Goal: Book appointment/travel/reservation

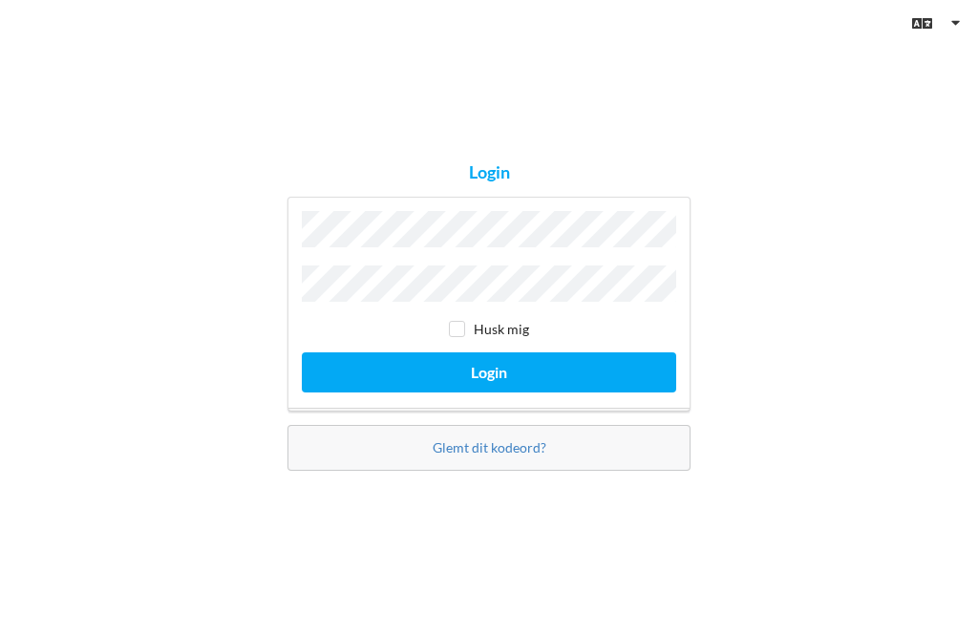
click at [489, 392] on button "Login" at bounding box center [489, 371] width 374 height 39
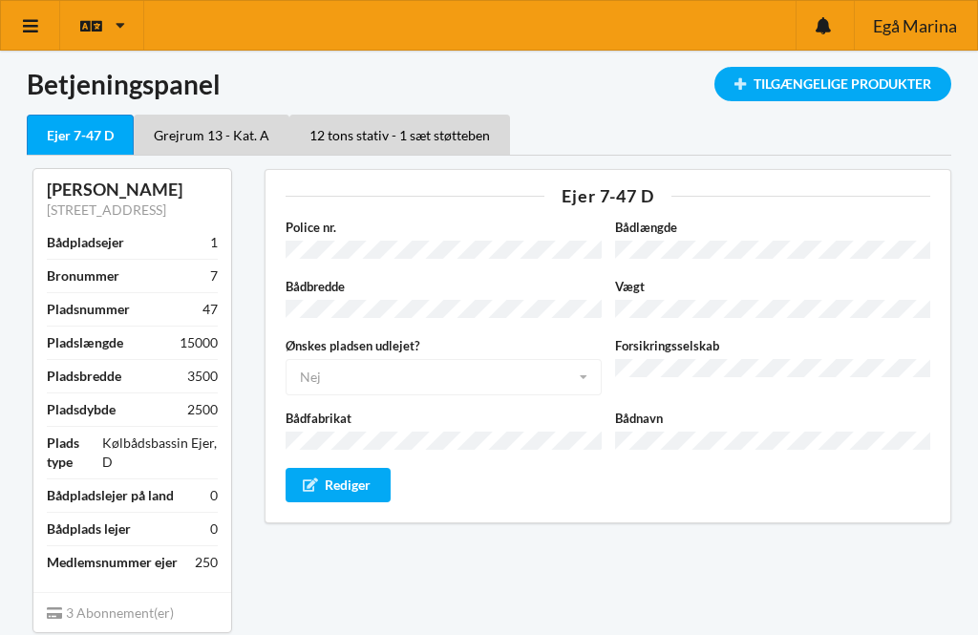
click at [33, 30] on icon at bounding box center [31, 25] width 20 height 17
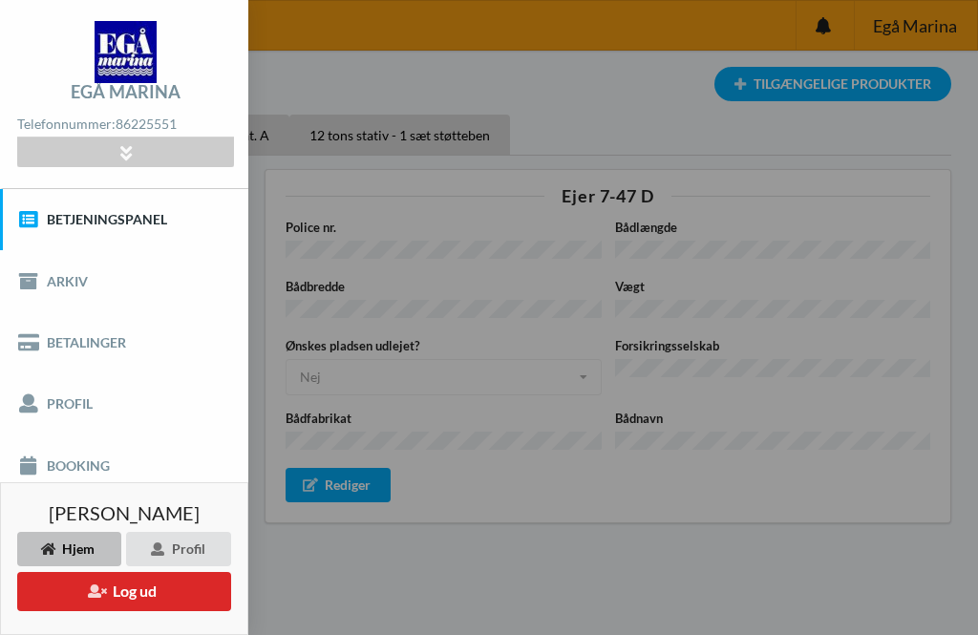
click at [87, 475] on link "Booking" at bounding box center [124, 465] width 248 height 61
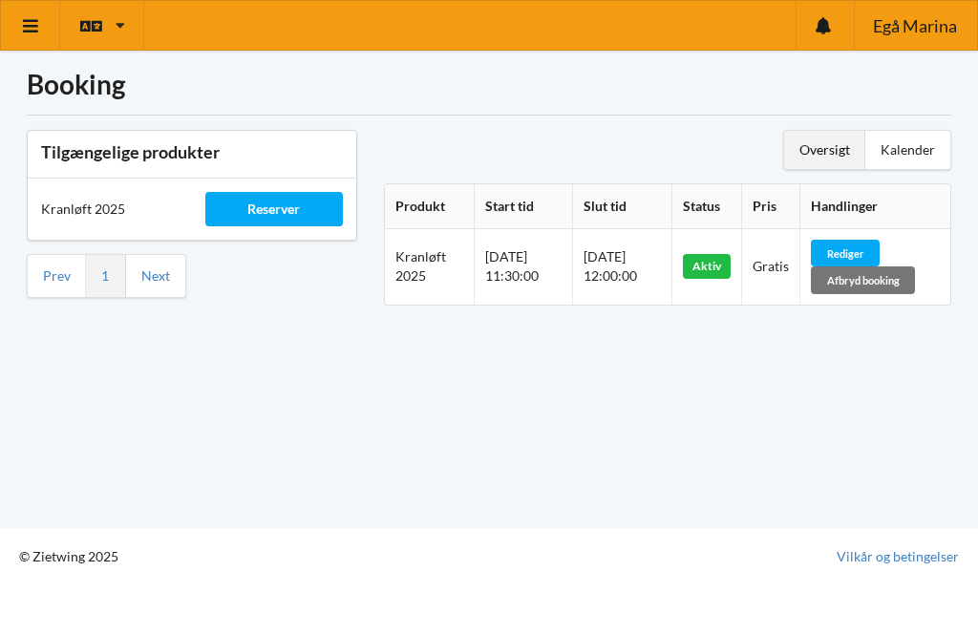
click at [814, 460] on div "Booking Tilgængelige produkter Kranløft 2025 Reserver Prev 1 Next Oversigt Kale…" at bounding box center [489, 264] width 978 height 528
click at [818, 468] on div "Booking Tilgængelige produkter Kranløft 2025 Reserver Prev 1 Next Oversigt Kale…" at bounding box center [489, 264] width 978 height 528
click at [39, 29] on icon at bounding box center [31, 25] width 20 height 17
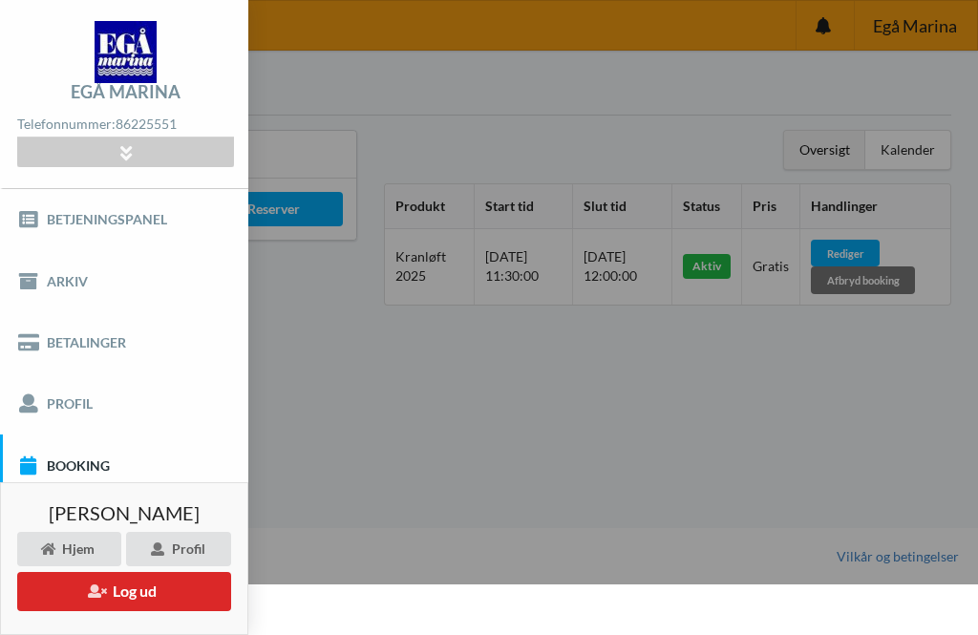
click at [80, 286] on link "Arkiv" at bounding box center [124, 280] width 248 height 61
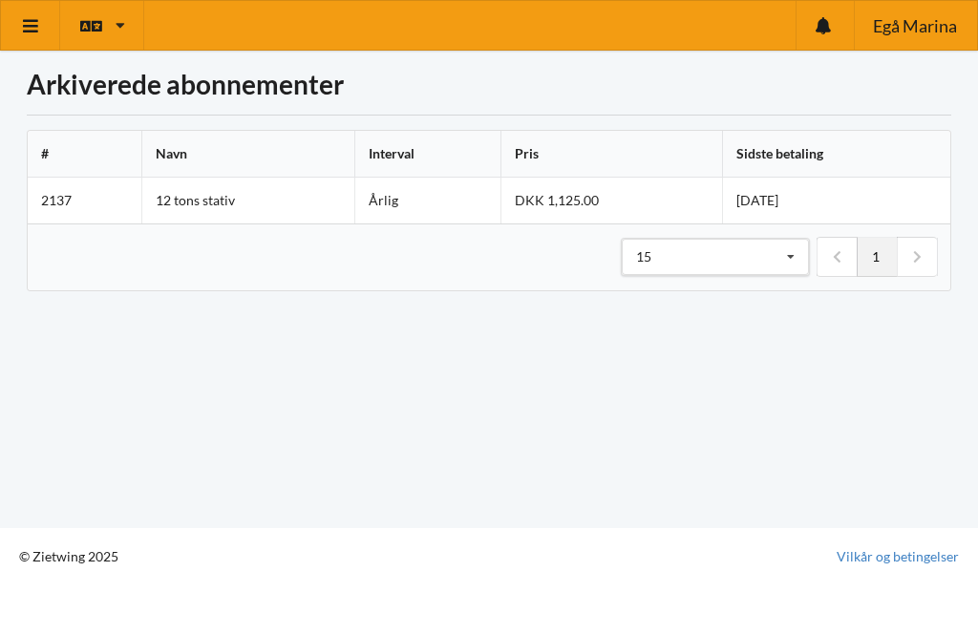
click at [38, 29] on icon at bounding box center [31, 25] width 20 height 17
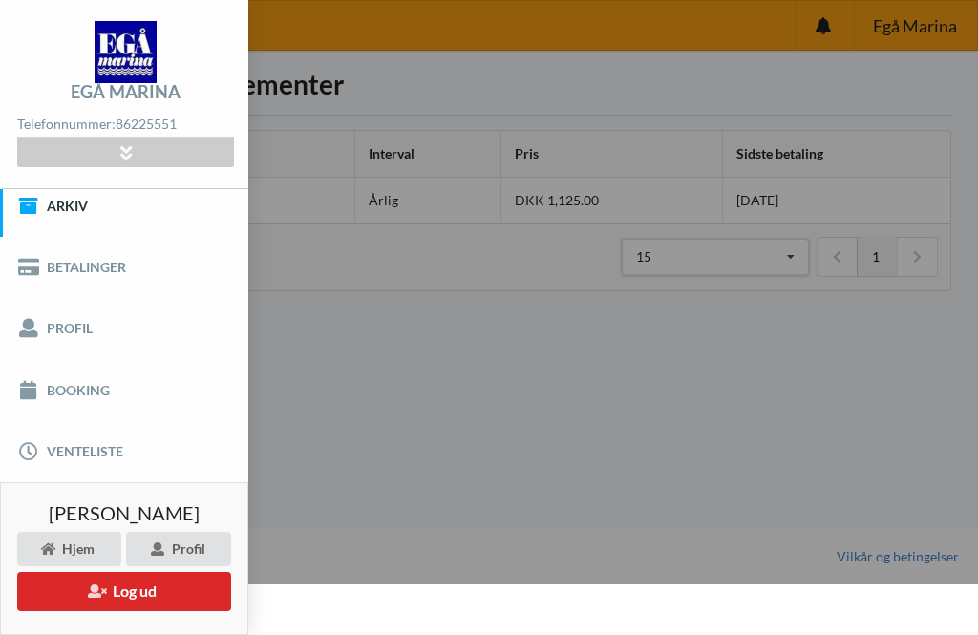
scroll to position [75, 0]
click at [94, 392] on link "Booking" at bounding box center [124, 390] width 248 height 61
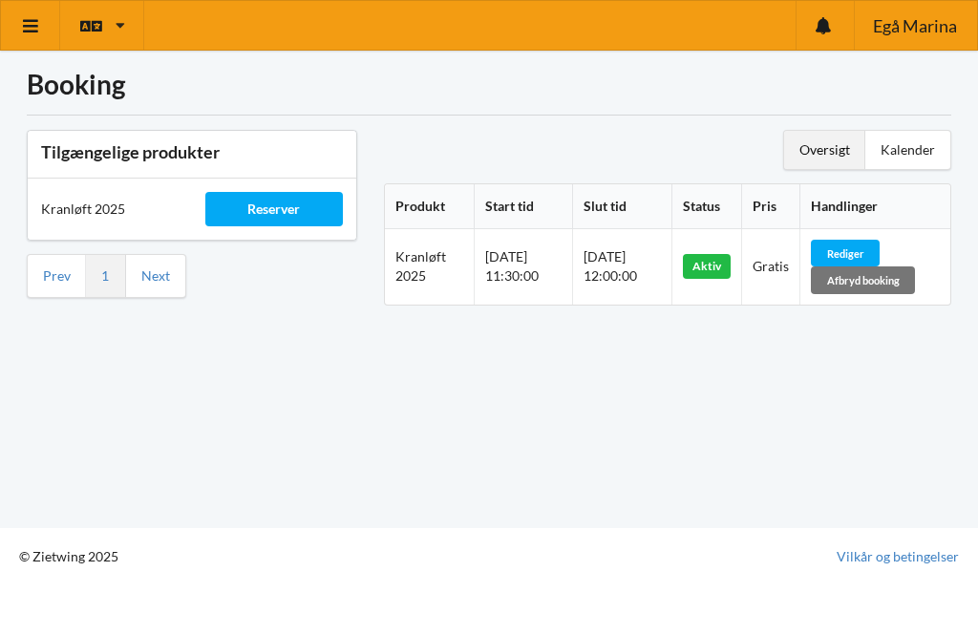
click at [230, 412] on div "Booking Tilgængelige produkter Kranløft 2025 Reserver Prev 1 Next Oversigt Kale…" at bounding box center [489, 264] width 978 height 528
click at [880, 240] on div "Rediger" at bounding box center [845, 253] width 69 height 27
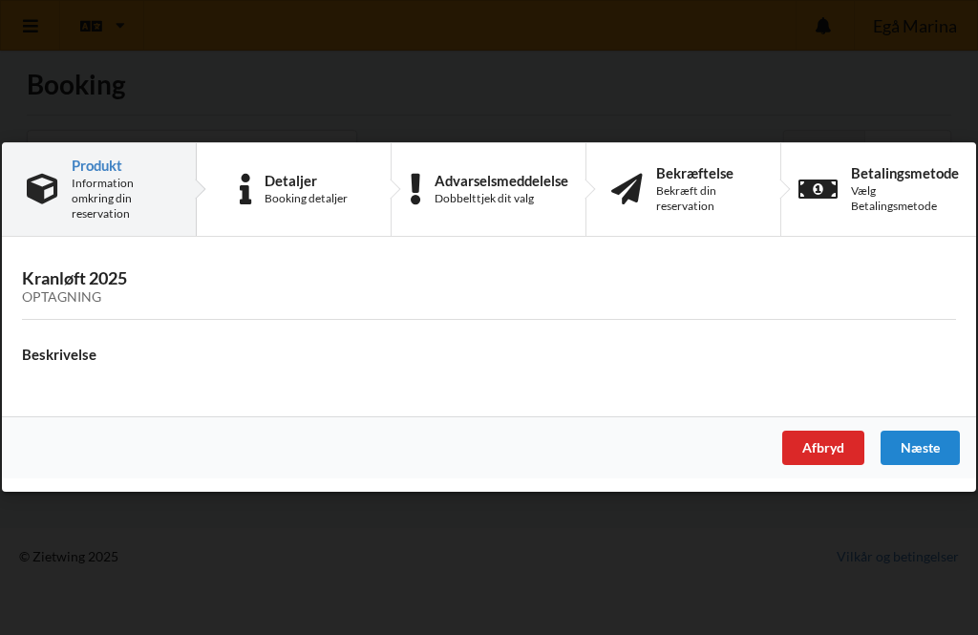
click at [813, 459] on div "Afbryd" at bounding box center [823, 449] width 82 height 34
